Goal: Book appointment/travel/reservation

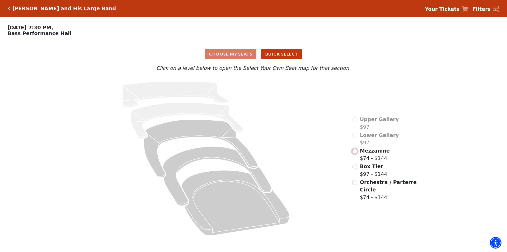
click at [356, 154] on input "Mezzanine$74 - $144\a" at bounding box center [354, 151] width 5 height 5
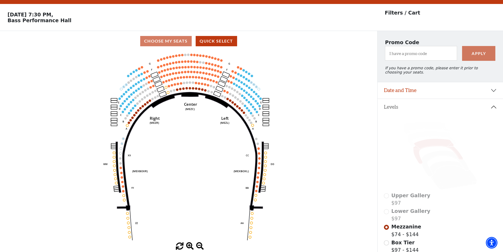
scroll to position [25, 0]
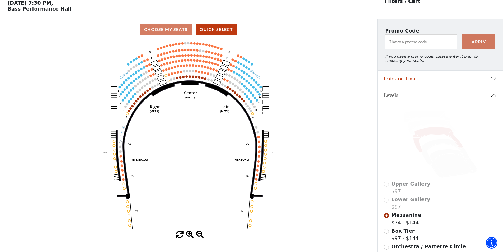
click at [252, 55] on icon "Center (MEZC) Right (MEZR) Left (MEZL) (MEXBOXR) (MEXBOXL) XX WW CC DD YY BB ZZ…" at bounding box center [189, 135] width 340 height 191
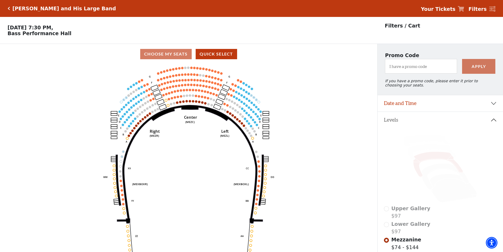
click at [262, 93] on icon "Center (MEZC) Right (MEZR) Left (MEZL) (MEXBOXR) (MEXBOXL) XX WW CC DD YY BB ZZ…" at bounding box center [189, 159] width 340 height 191
drag, startPoint x: 260, startPoint y: 92, endPoint x: 255, endPoint y: 91, distance: 5.4
click at [259, 92] on icon "Center (MEZC) Right (MEZR) Left (MEZL) (MEXBOXR) (MEXBOXL) XX WW CC DD YY BB ZZ…" at bounding box center [189, 159] width 340 height 191
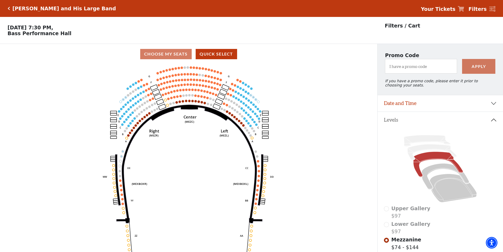
click at [255, 91] on icon "Center (MEZC) Right (MEZR) Left (MEZL) (MEXBOXR) (MEXBOXL) XX WW CC DD YY BB ZZ…" at bounding box center [189, 159] width 340 height 191
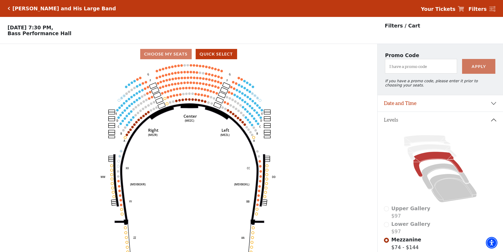
click at [255, 91] on icon "Center (MEZC) Right (MEZR) Left (MEZL) (MEXBOXR) (MEXBOXL) XX WW CC DD YY BB ZZ…" at bounding box center [189, 159] width 340 height 191
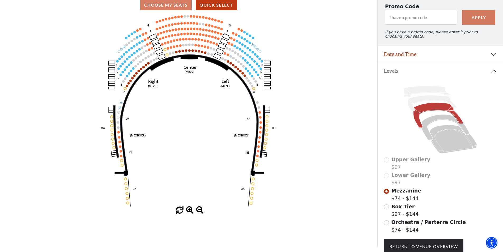
scroll to position [93, 0]
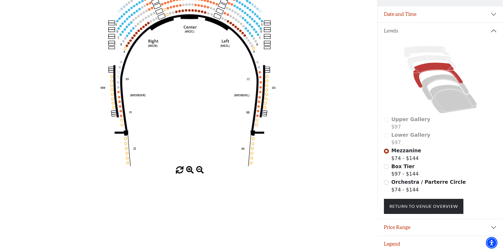
click at [191, 168] on span at bounding box center [190, 170] width 8 height 8
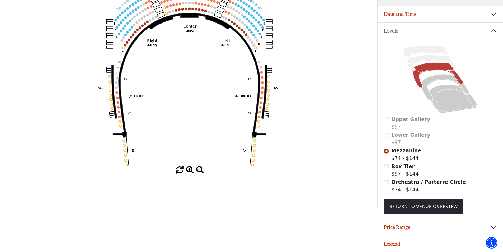
click at [191, 168] on span at bounding box center [190, 170] width 8 height 8
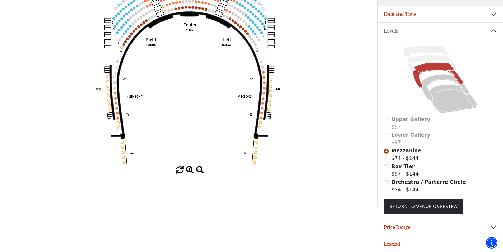
click at [191, 168] on span at bounding box center [190, 170] width 8 height 8
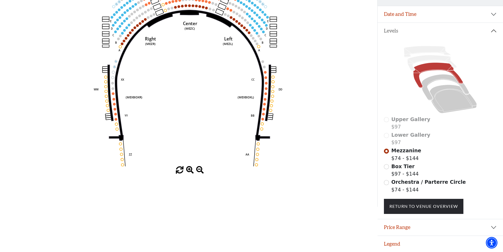
click at [191, 168] on span at bounding box center [190, 170] width 8 height 8
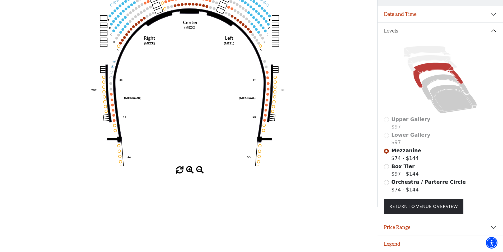
click at [191, 168] on span at bounding box center [190, 170] width 8 height 8
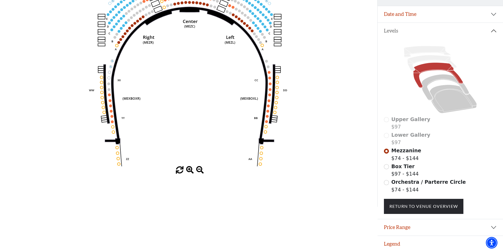
click at [191, 168] on span at bounding box center [190, 170] width 8 height 8
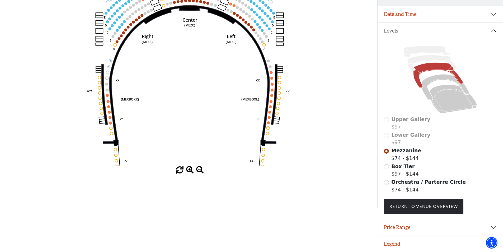
click at [190, 168] on span at bounding box center [190, 170] width 8 height 8
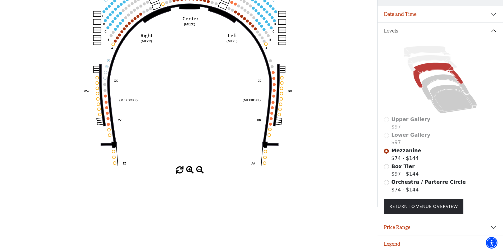
click at [190, 168] on span at bounding box center [190, 170] width 8 height 8
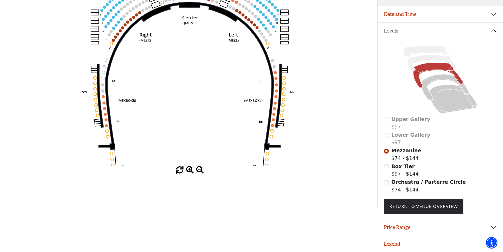
click at [190, 168] on span at bounding box center [190, 170] width 8 height 8
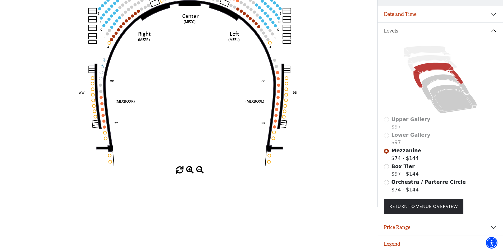
click at [190, 168] on span at bounding box center [190, 170] width 8 height 8
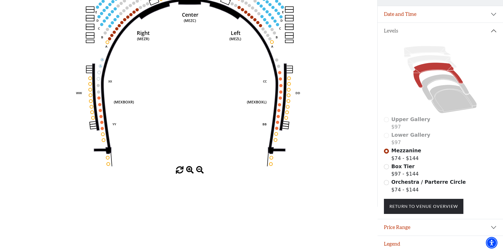
click at [190, 168] on span at bounding box center [190, 170] width 8 height 8
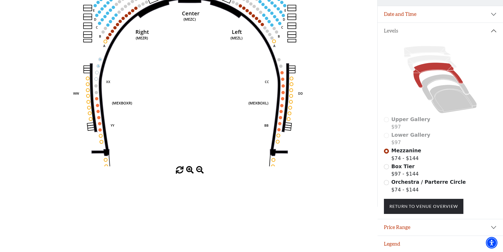
click at [190, 168] on span at bounding box center [190, 170] width 8 height 8
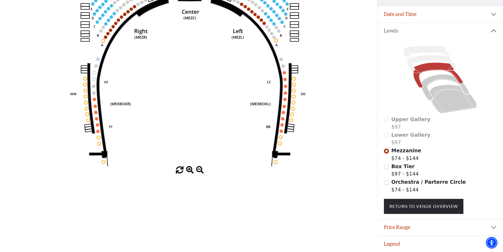
click at [190, 168] on span at bounding box center [190, 170] width 8 height 8
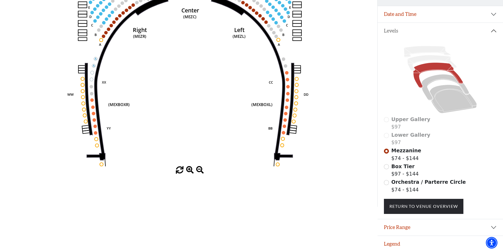
click at [190, 168] on span at bounding box center [190, 170] width 8 height 8
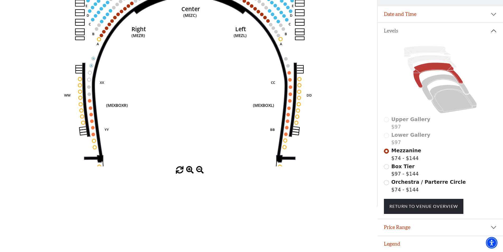
click at [190, 169] on span at bounding box center [190, 170] width 8 height 8
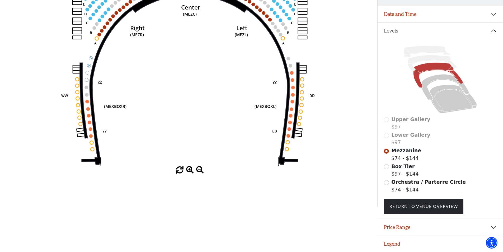
drag, startPoint x: 188, startPoint y: 171, endPoint x: 189, endPoint y: 176, distance: 4.6
click at [189, 175] on div "Choose My Seats Quick Select Current Level Mezzanine Click on a level below to …" at bounding box center [188, 81] width 377 height 252
click at [192, 171] on span at bounding box center [190, 170] width 8 height 8
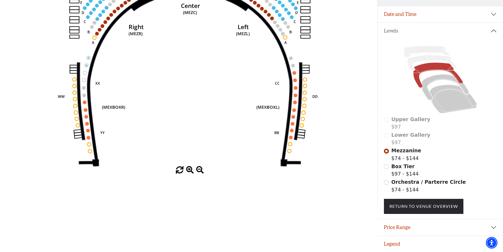
click at [191, 170] on span at bounding box center [190, 170] width 8 height 8
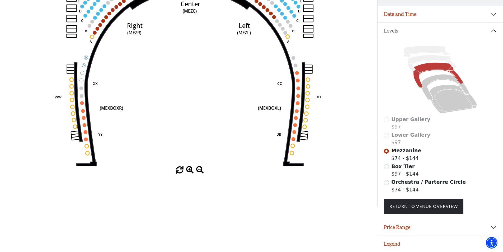
click at [190, 170] on span at bounding box center [190, 170] width 8 height 8
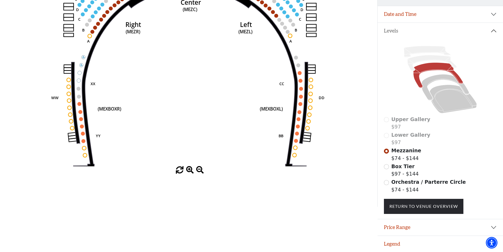
click at [190, 170] on span at bounding box center [190, 170] width 8 height 8
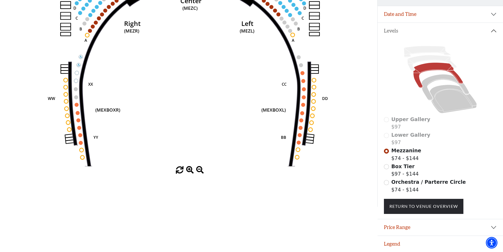
click at [190, 170] on span at bounding box center [190, 170] width 8 height 8
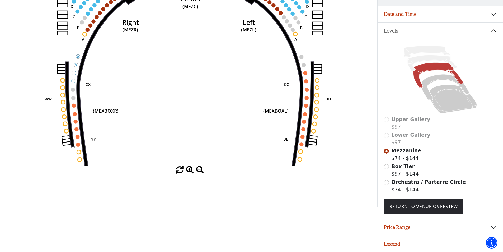
click at [190, 169] on span at bounding box center [190, 170] width 8 height 8
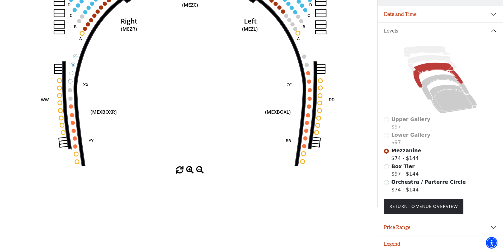
click at [190, 168] on span at bounding box center [190, 170] width 8 height 8
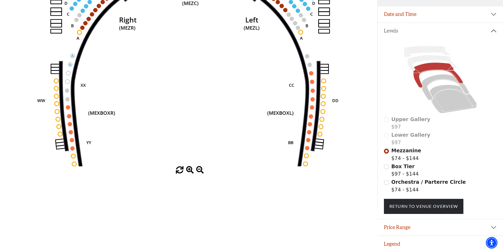
drag, startPoint x: 190, startPoint y: 165, endPoint x: 245, endPoint y: 77, distance: 103.9
click at [190, 166] on span at bounding box center [190, 170] width 8 height 8
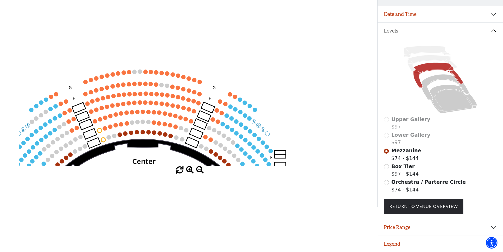
drag, startPoint x: 272, startPoint y: 31, endPoint x: 224, endPoint y: 138, distance: 117.1
click at [224, 198] on div "Choose My Seats Quick Select Current Level Mezzanine Click on a level below to …" at bounding box center [188, 81] width 377 height 252
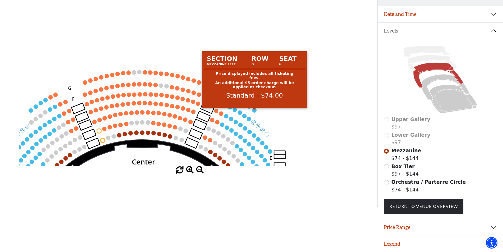
click at [256, 108] on circle at bounding box center [254, 110] width 4 height 4
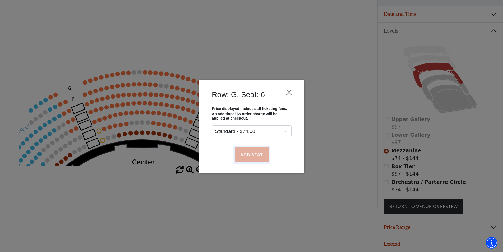
click at [265, 153] on button "Add Seat" at bounding box center [251, 154] width 34 height 15
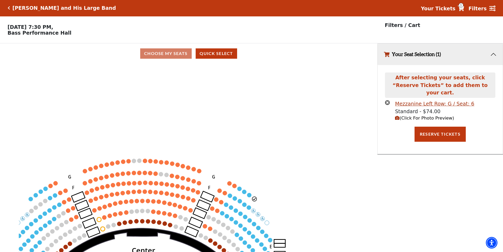
scroll to position [0, 0]
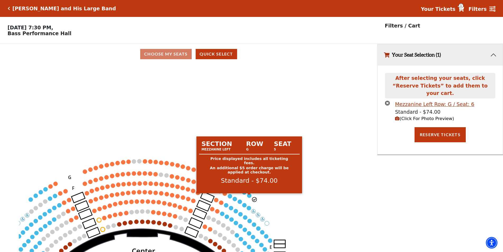
click at [249, 197] on circle at bounding box center [249, 195] width 4 height 4
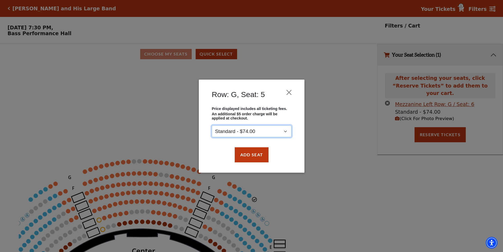
click at [243, 129] on select "Standard - $74.00" at bounding box center [252, 131] width 80 height 12
click at [335, 160] on div "Row: G, Seat: 5 Price displayed includes all ticketing fees. An additional $5 o…" at bounding box center [251, 126] width 503 height 252
drag, startPoint x: 274, startPoint y: 157, endPoint x: 257, endPoint y: 157, distance: 17.2
click at [274, 157] on div "Add Seat" at bounding box center [252, 154] width 90 height 25
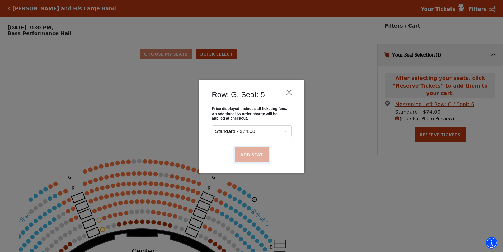
click at [257, 157] on button "Add Seat" at bounding box center [251, 154] width 34 height 15
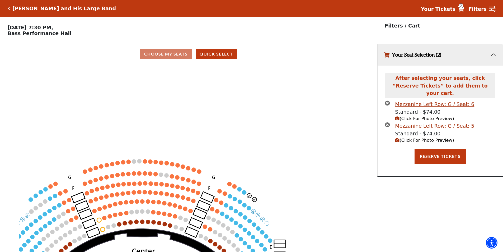
click at [246, 194] on circle at bounding box center [244, 192] width 4 height 4
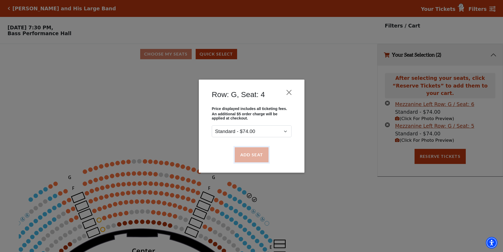
click at [248, 154] on button "Add Seat" at bounding box center [251, 154] width 34 height 15
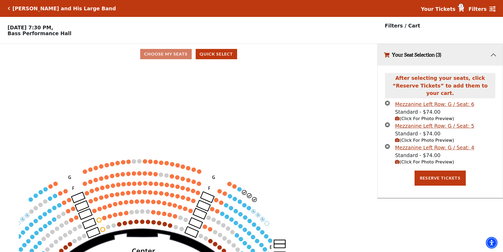
click at [240, 191] on circle at bounding box center [239, 189] width 4 height 4
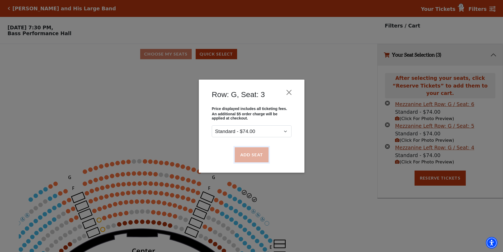
click at [246, 150] on button "Add Seat" at bounding box center [251, 154] width 34 height 15
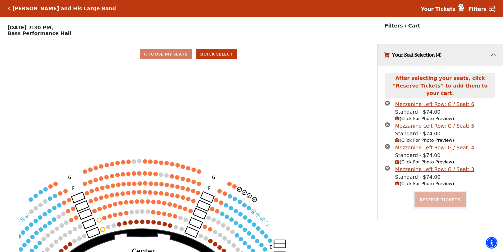
click at [426, 192] on button "Reserve Tickets" at bounding box center [440, 199] width 51 height 15
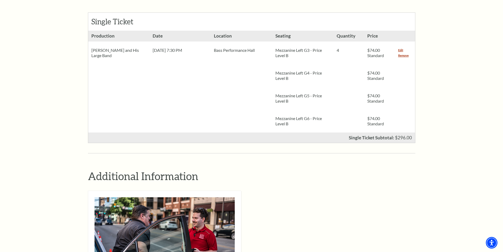
scroll to position [158, 0]
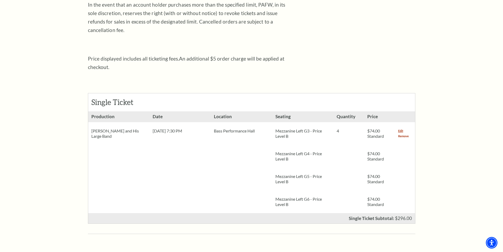
click at [404, 133] on link "Remove" at bounding box center [403, 135] width 11 height 5
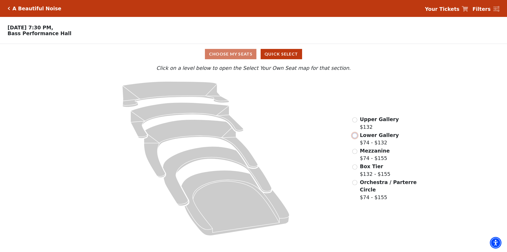
click at [353, 138] on input "Lower Gallery$74 - $132\a" at bounding box center [354, 135] width 5 height 5
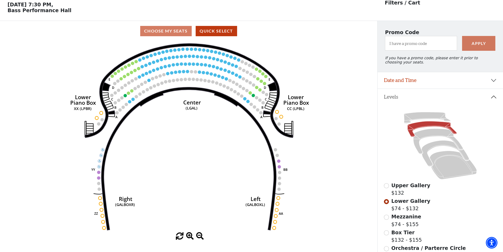
scroll to position [25, 0]
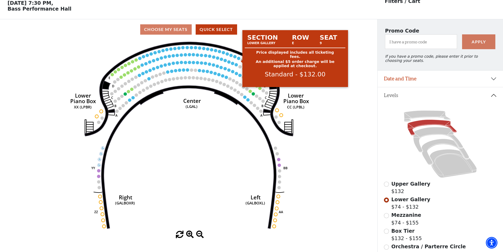
click at [238, 60] on circle at bounding box center [238, 58] width 3 height 3
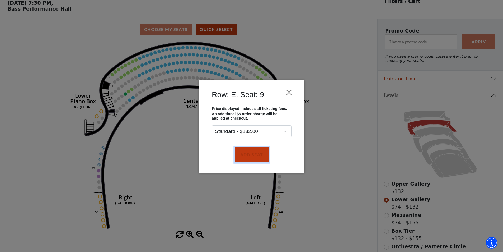
drag, startPoint x: 249, startPoint y: 150, endPoint x: 234, endPoint y: 91, distance: 60.8
click at [249, 149] on button "Add Seat" at bounding box center [251, 154] width 34 height 15
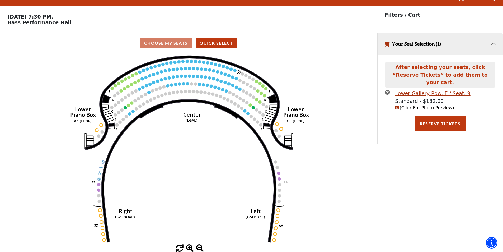
scroll to position [0, 0]
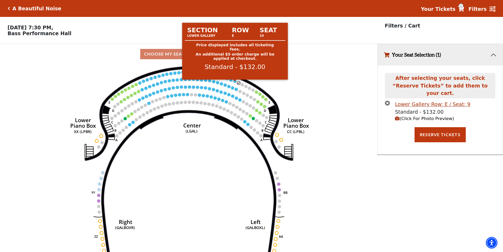
click at [236, 83] on circle at bounding box center [234, 80] width 3 height 3
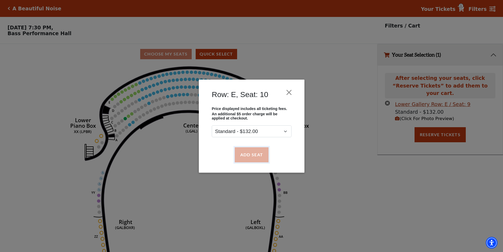
click at [241, 154] on button "Add Seat" at bounding box center [251, 154] width 34 height 15
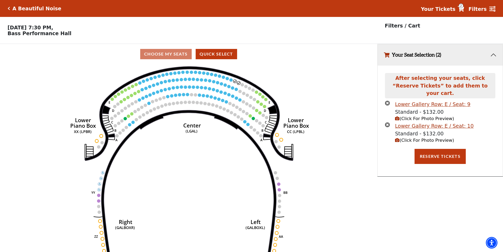
click at [229, 82] on icon "Right (GALBOXR) E D C B A E D C B A YY ZZ Left (GALBOXL) BB AA Center Lower Pia…" at bounding box center [189, 159] width 340 height 191
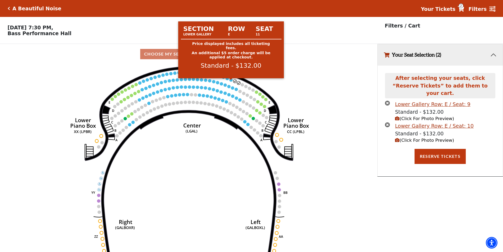
click at [232, 81] on circle at bounding box center [230, 79] width 3 height 3
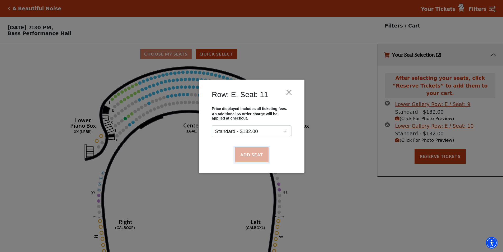
click at [247, 151] on button "Add Seat" at bounding box center [251, 154] width 34 height 15
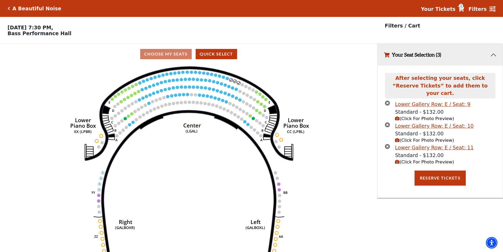
click at [227, 80] on circle at bounding box center [227, 78] width 3 height 3
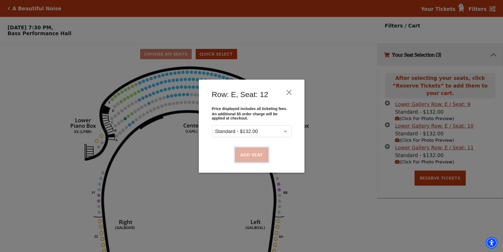
drag, startPoint x: 248, startPoint y: 154, endPoint x: 385, endPoint y: 169, distance: 137.6
click at [249, 154] on button "Add Seat" at bounding box center [251, 154] width 34 height 15
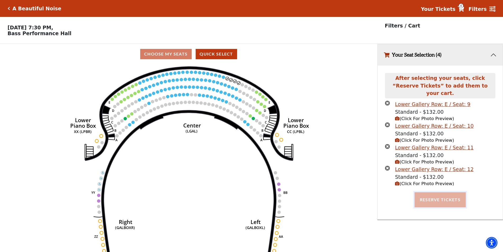
click at [430, 192] on button "Reserve Tickets" at bounding box center [440, 199] width 51 height 15
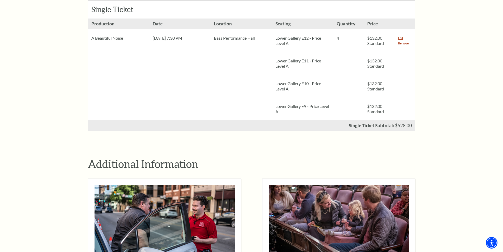
scroll to position [211, 0]
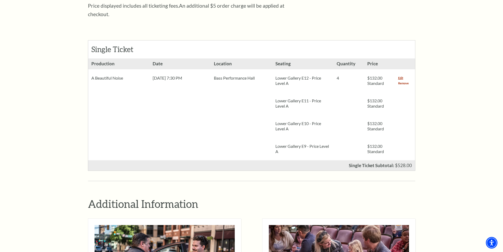
click at [405, 81] on link "Remove" at bounding box center [403, 83] width 11 height 5
click at [403, 81] on link "Remove" at bounding box center [403, 83] width 11 height 5
